Goal: Task Accomplishment & Management: Manage account settings

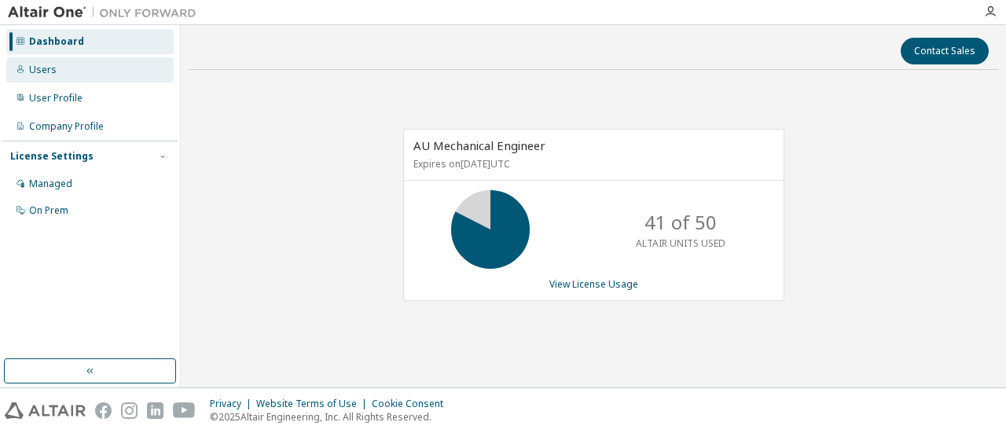
click at [42, 75] on div "Users" at bounding box center [43, 70] width 28 height 13
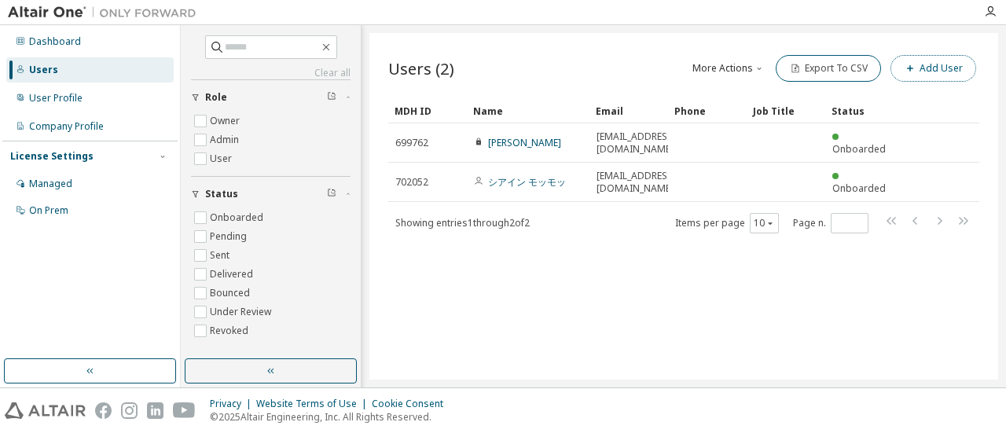
click at [929, 65] on button "Add User" at bounding box center [934, 68] width 86 height 27
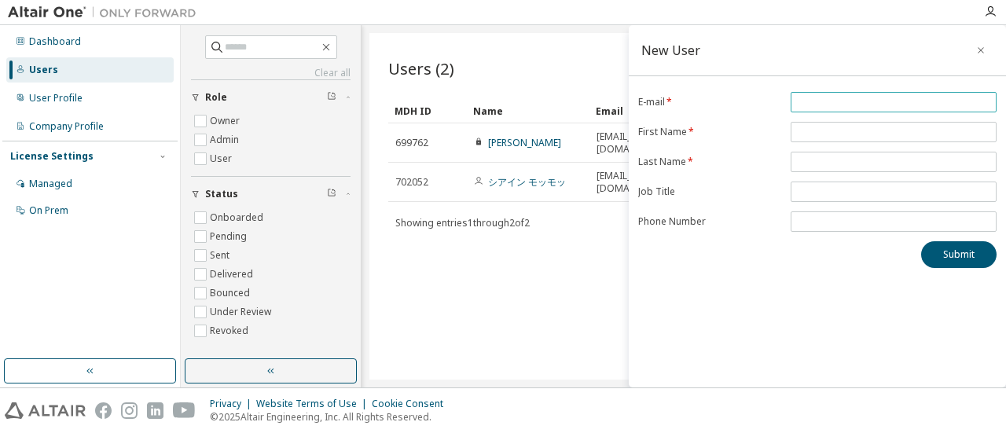
click at [892, 108] on span at bounding box center [894, 102] width 206 height 20
click at [844, 101] on input "email" at bounding box center [894, 102] width 198 height 13
paste input "**********"
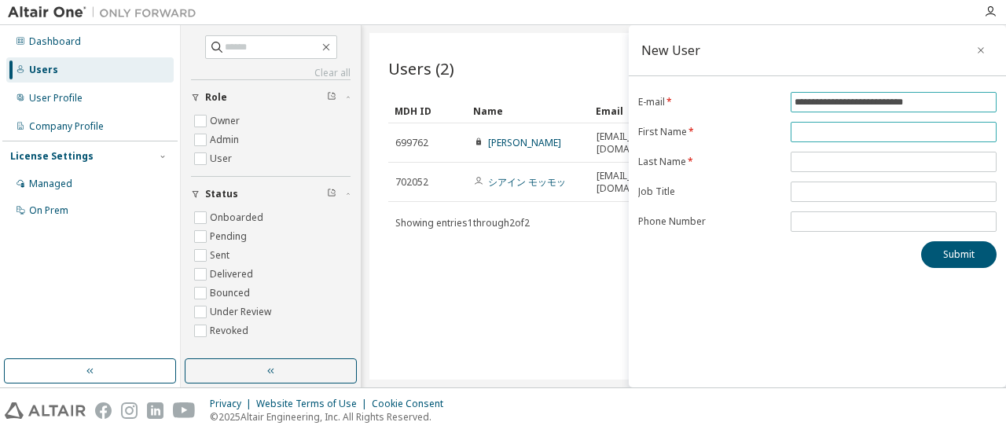
type input "**********"
click at [814, 131] on input "text" at bounding box center [894, 132] width 198 height 13
type input "*"
type input "*****"
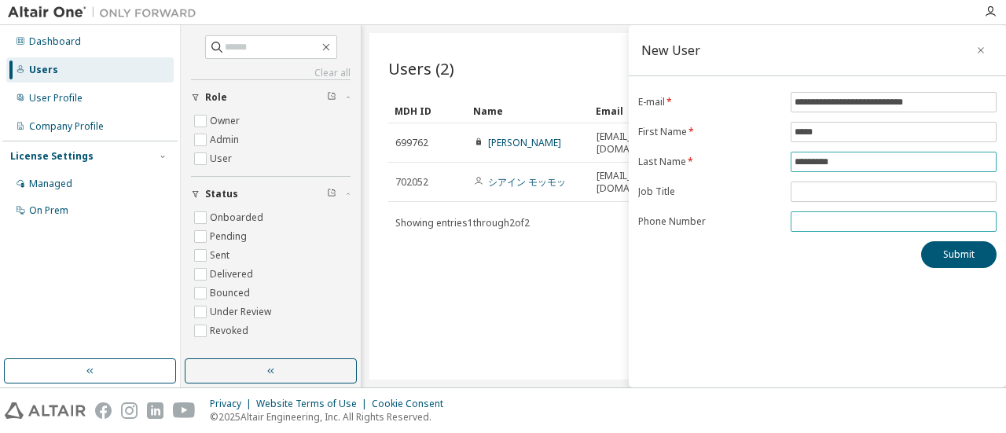
type input "*********"
click at [827, 218] on input "tel" at bounding box center [894, 221] width 198 height 13
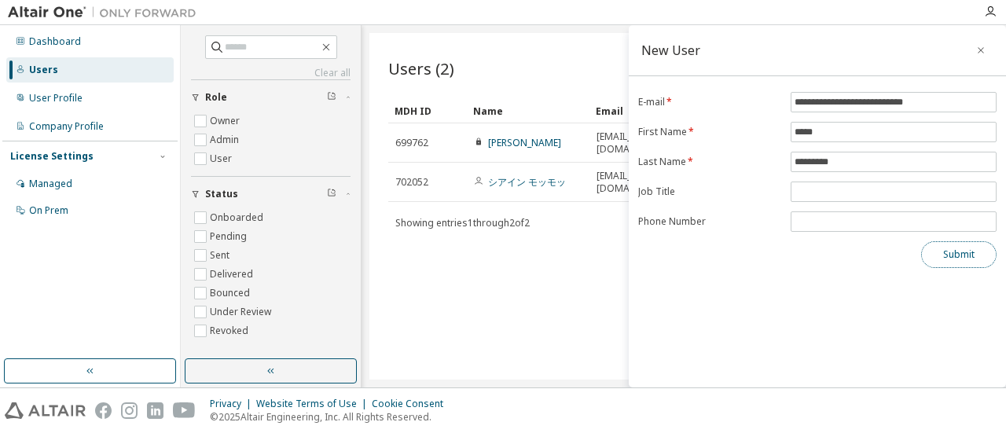
click at [948, 251] on button "Submit" at bounding box center [959, 254] width 75 height 27
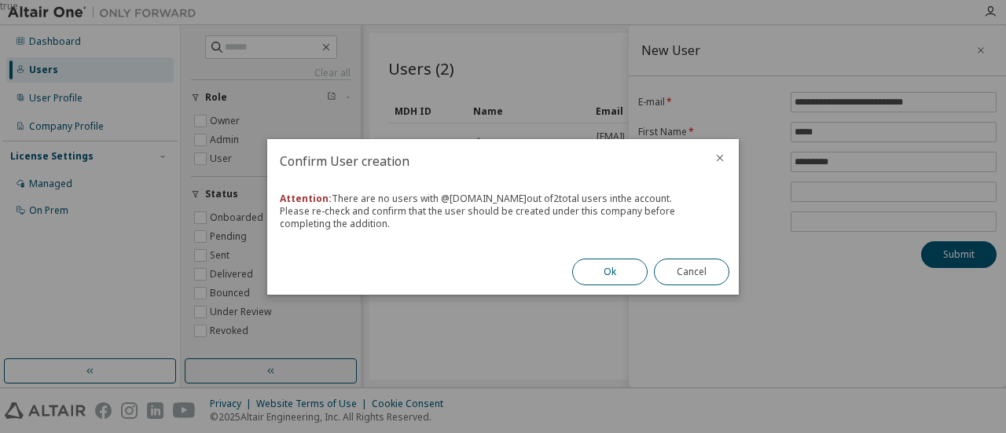
click at [616, 267] on button "Ok" at bounding box center [609, 272] width 75 height 27
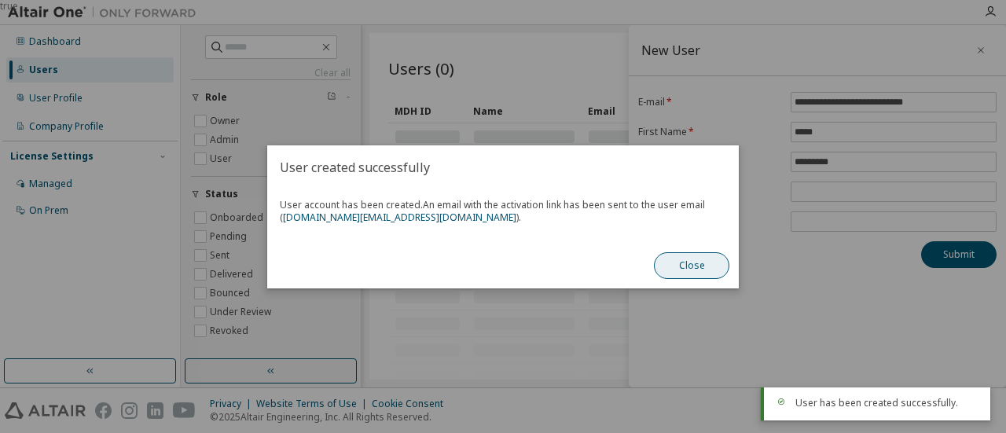
click at [690, 262] on button "Close" at bounding box center [691, 265] width 75 height 27
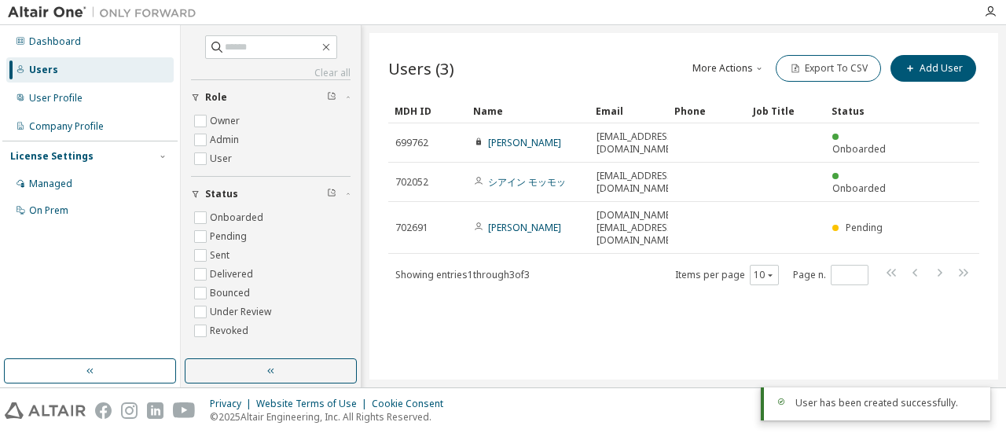
click at [670, 312] on div "Users (3) More Actions Import From CSV Export To CSV Add User Clear Load Save S…" at bounding box center [684, 206] width 629 height 347
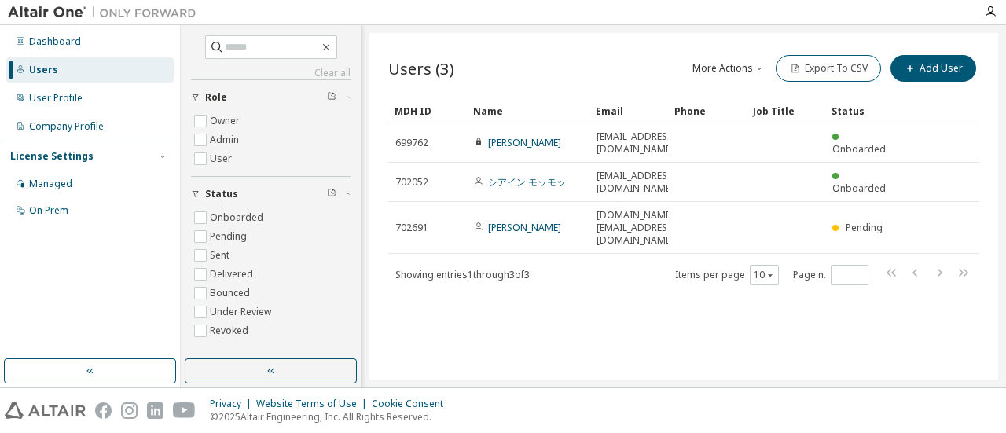
click at [591, 310] on div "Users (3) More Actions Import From CSV Export To CSV Add User Clear Load Save S…" at bounding box center [684, 206] width 629 height 347
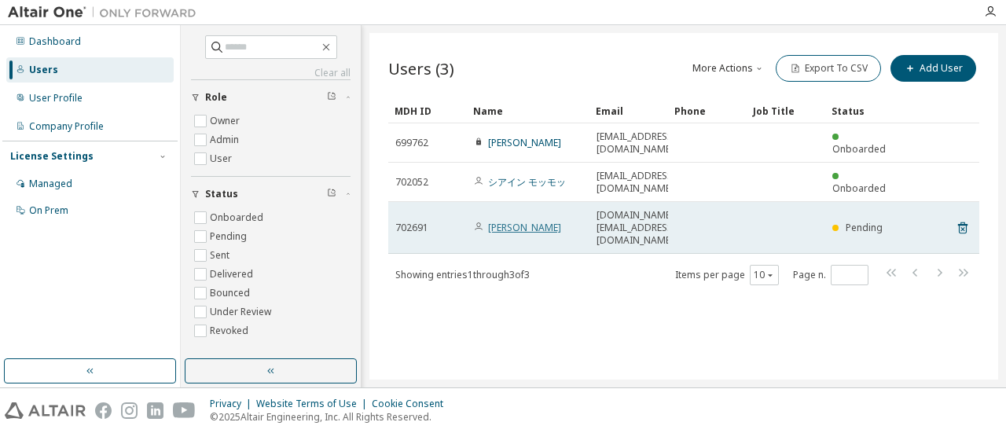
click at [532, 221] on link "Shino Morishita" at bounding box center [524, 227] width 73 height 13
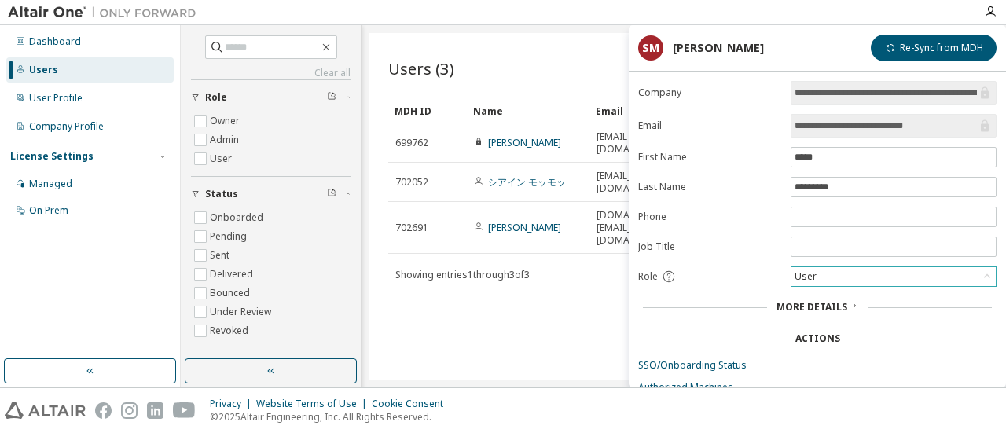
click at [908, 267] on div "User" at bounding box center [894, 276] width 204 height 19
click at [817, 290] on li "Admin" at bounding box center [893, 294] width 201 height 20
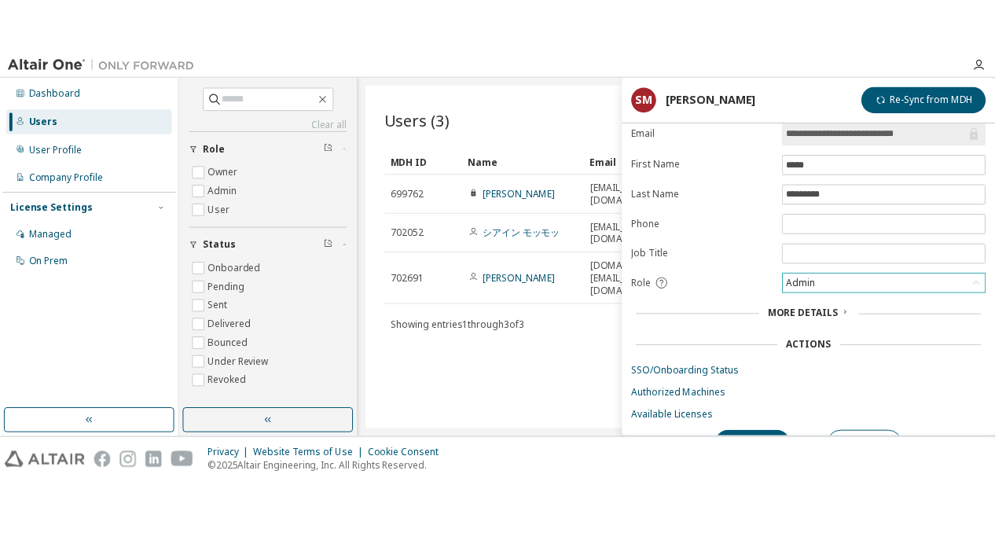
scroll to position [68, 0]
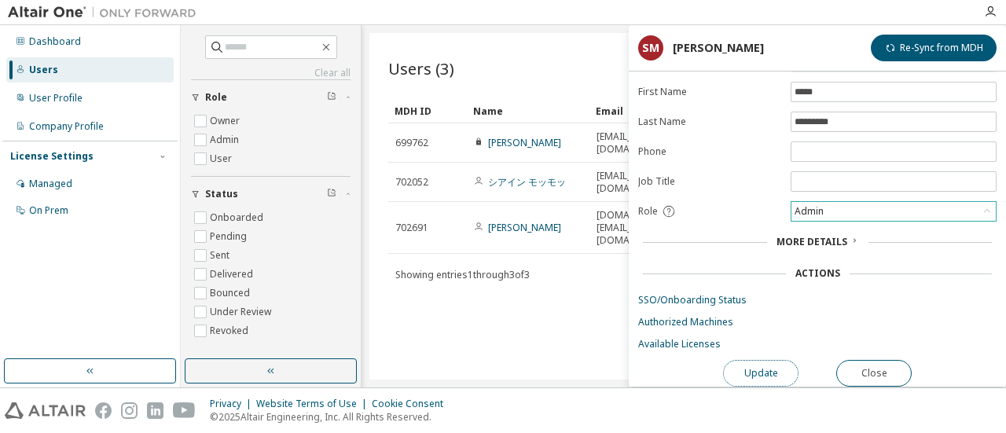
click at [753, 360] on button "Update" at bounding box center [760, 373] width 75 height 27
click at [521, 253] on div "Users (3) More Actions Import From CSV Export To CSV Add User Clear Load Save S…" at bounding box center [684, 206] width 629 height 347
click at [860, 374] on button "Close" at bounding box center [874, 373] width 75 height 27
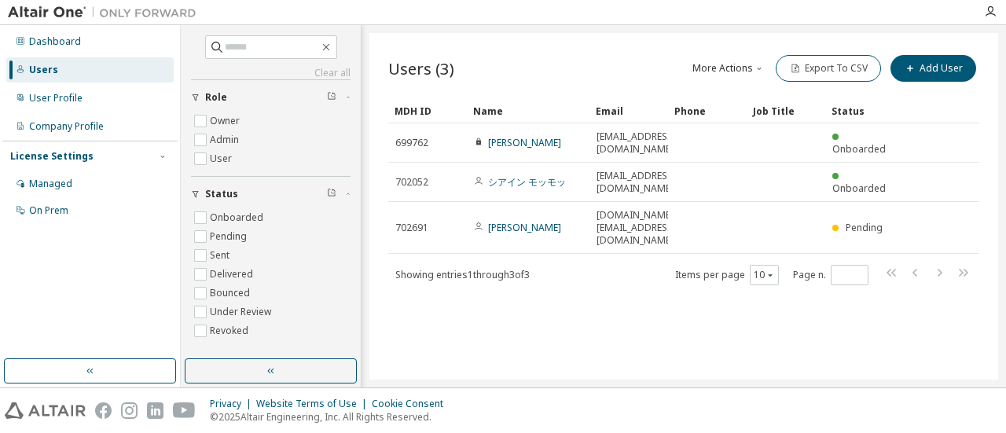
click at [796, 345] on div "Users (3) More Actions Import From CSV Export To CSV Add User Clear Load Save S…" at bounding box center [684, 206] width 629 height 347
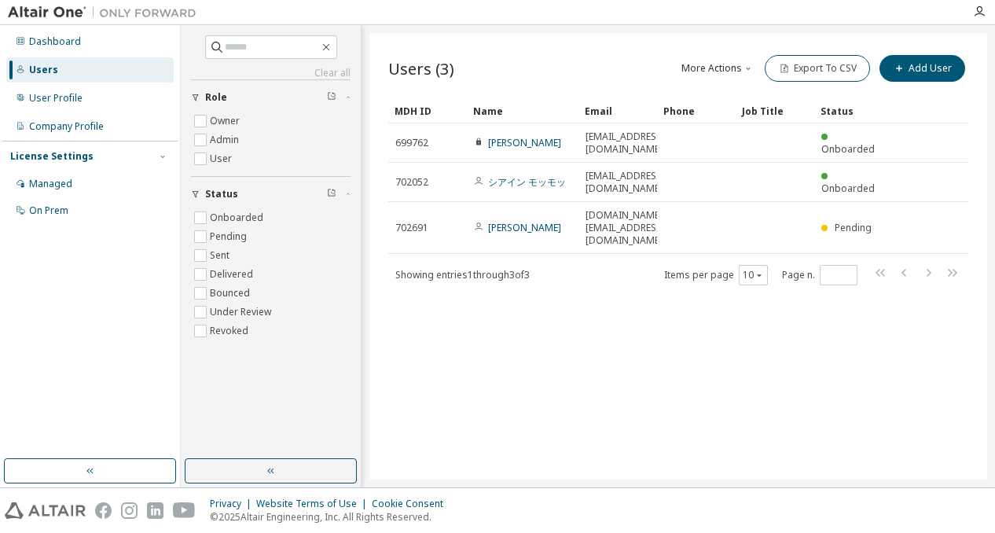
click at [469, 402] on div "Users (3) More Actions Import From CSV Export To CSV Add User Clear Load Save S…" at bounding box center [679, 256] width 618 height 447
